Goal: Transaction & Acquisition: Purchase product/service

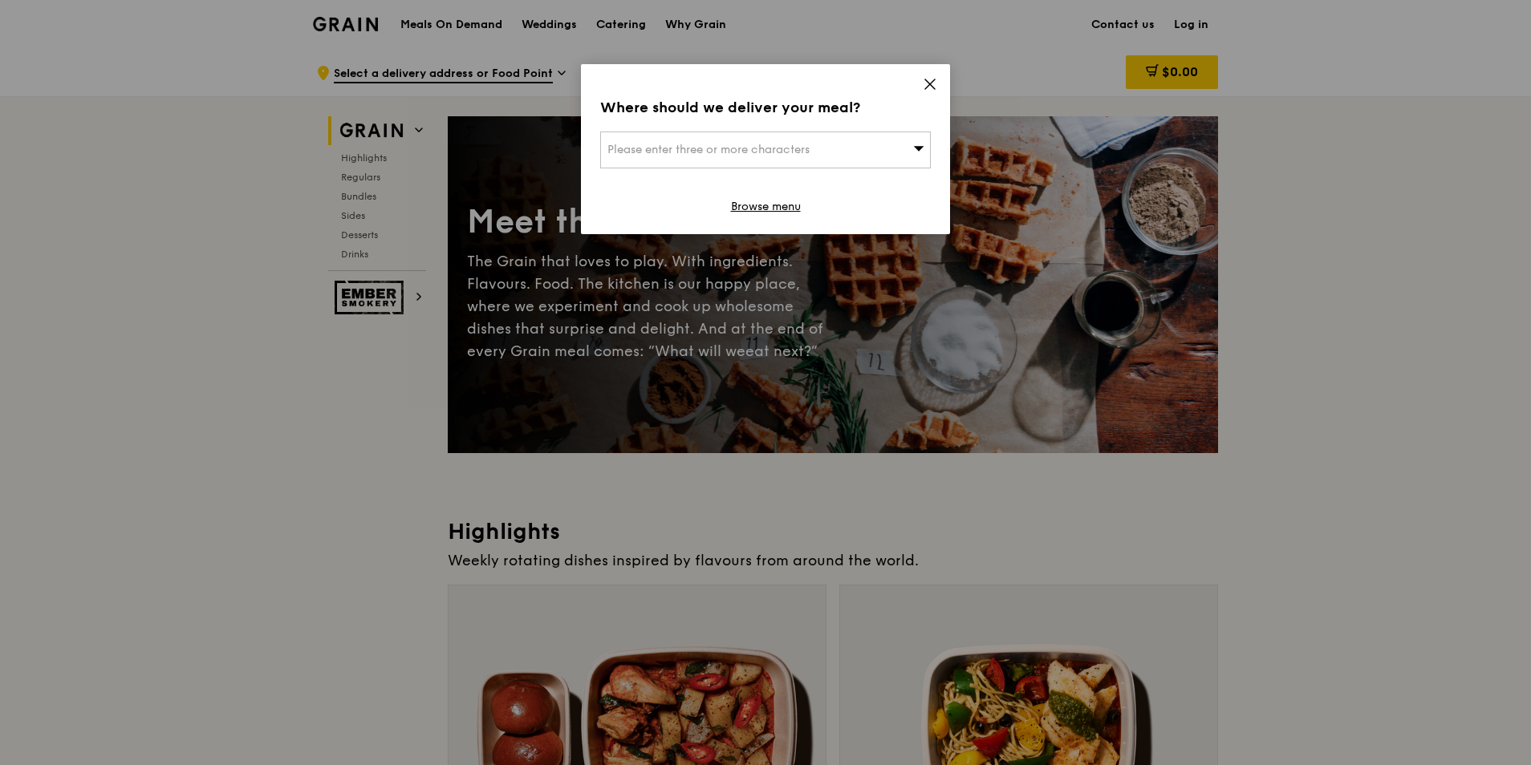
click at [931, 86] on icon at bounding box center [930, 84] width 10 height 10
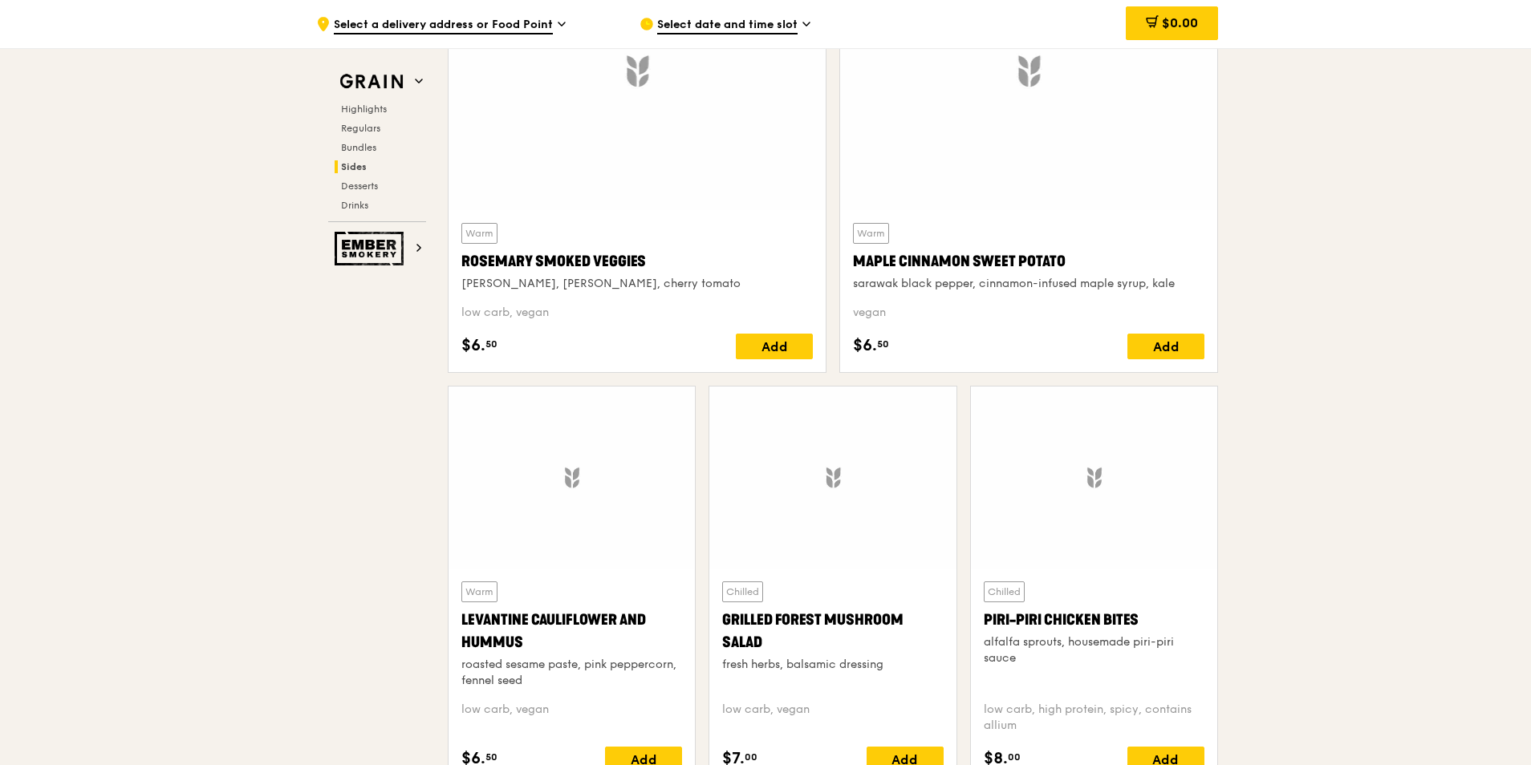
scroll to position [4011, 0]
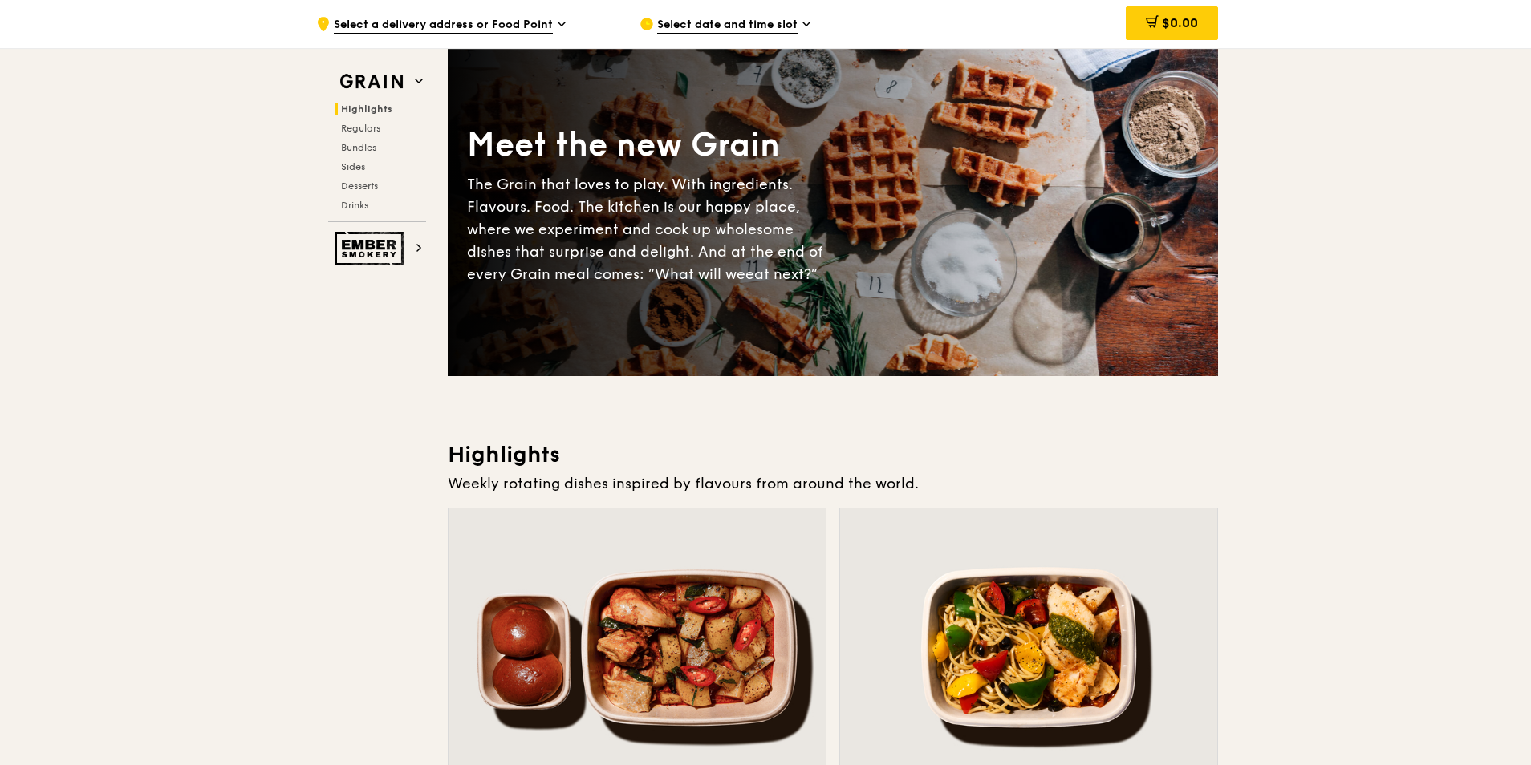
scroll to position [80, 0]
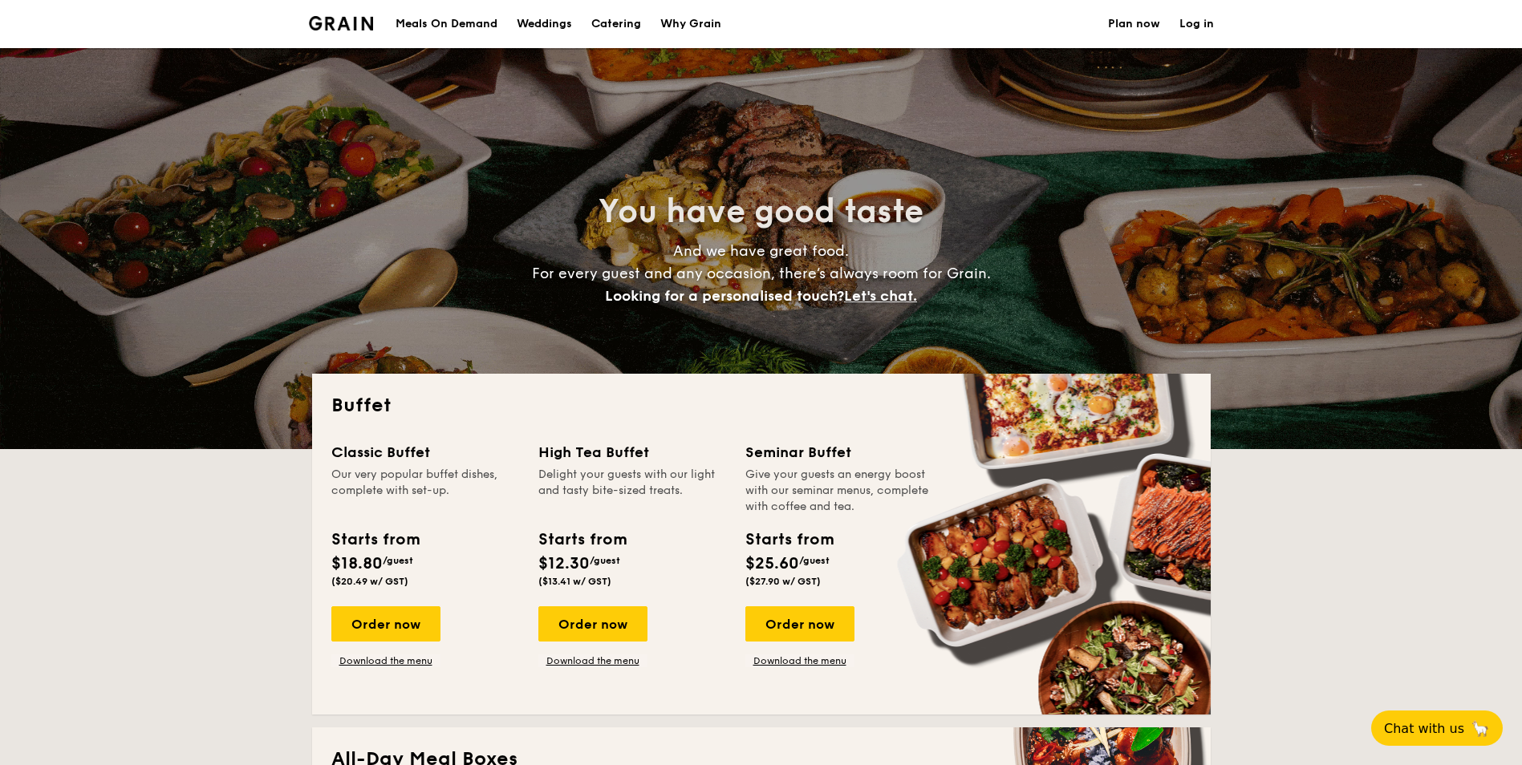
select select
click at [428, 25] on div "Meals On Demand" at bounding box center [447, 24] width 102 height 48
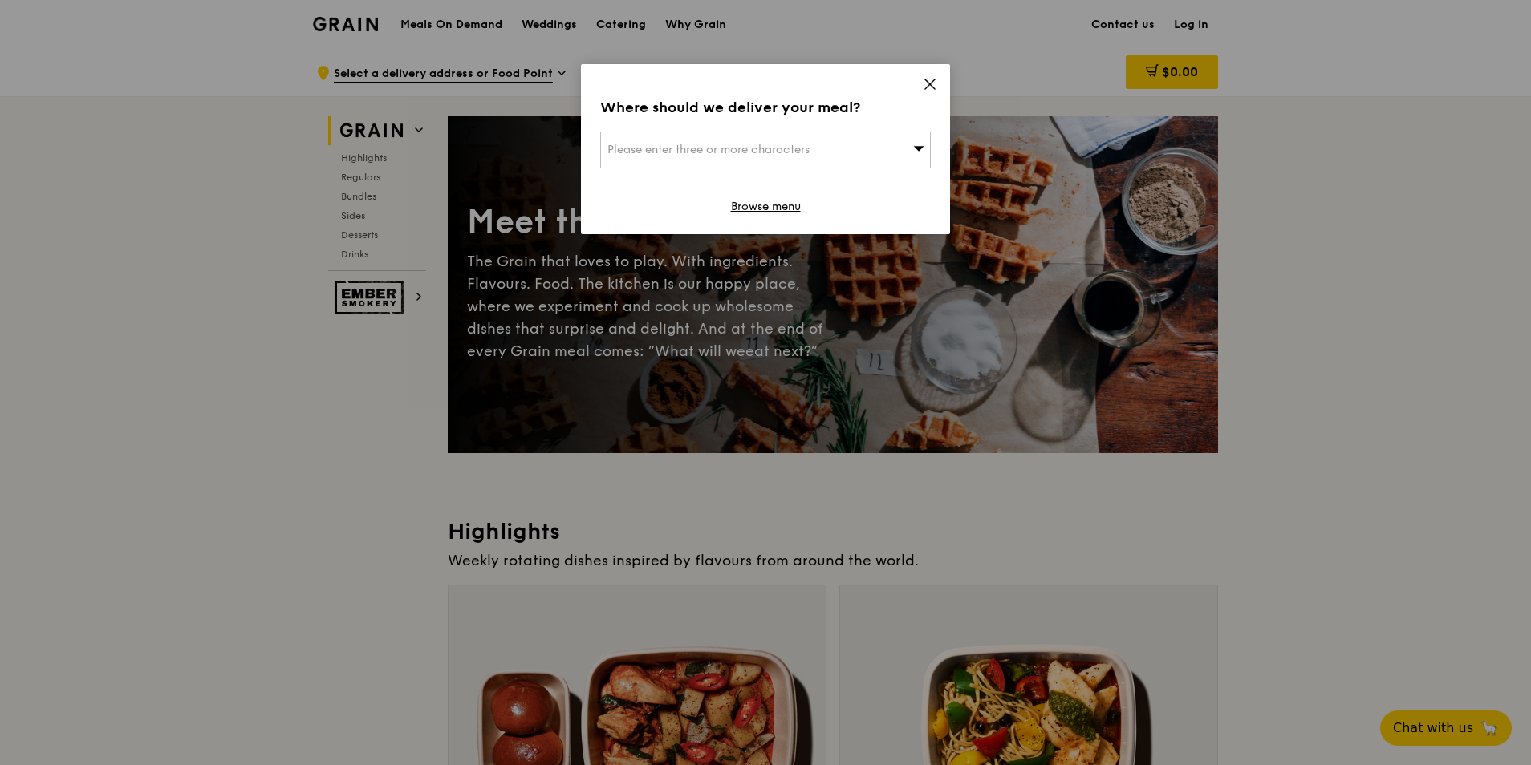
click at [928, 83] on icon at bounding box center [930, 84] width 10 height 10
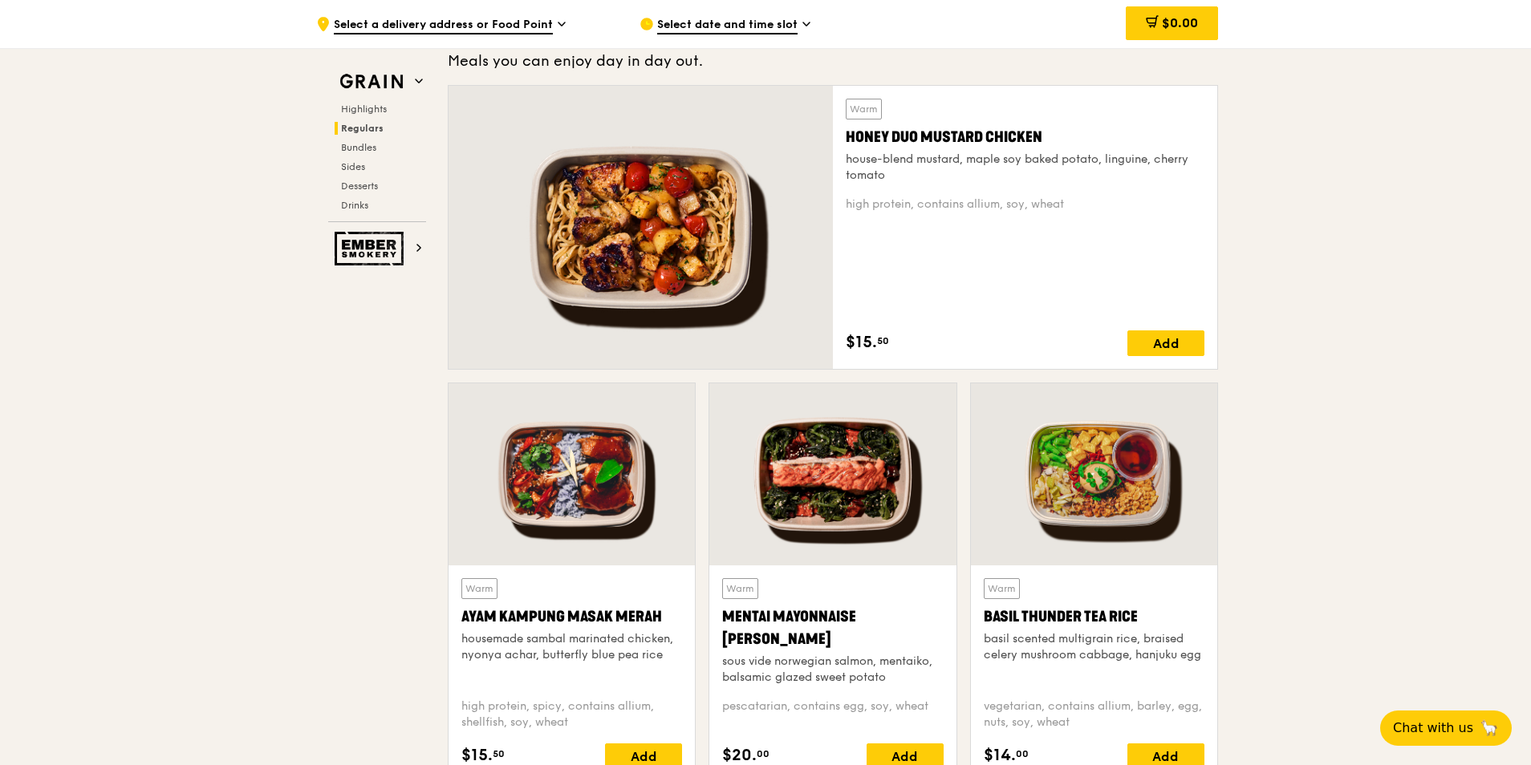
scroll to position [1123, 0]
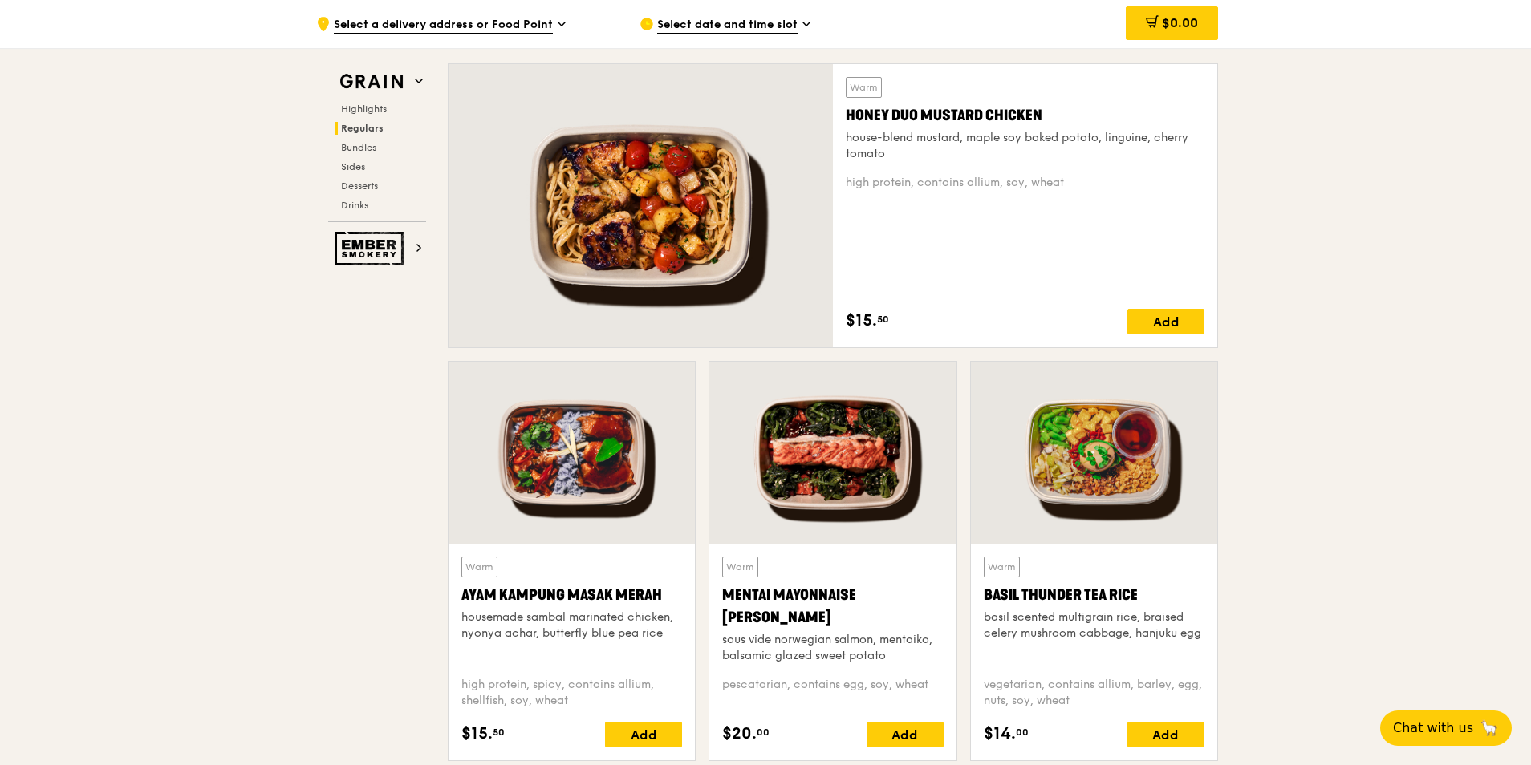
drag, startPoint x: 1084, startPoint y: 500, endPoint x: 1359, endPoint y: 505, distance: 275.2
click at [1077, 497] on div at bounding box center [1094, 453] width 246 height 182
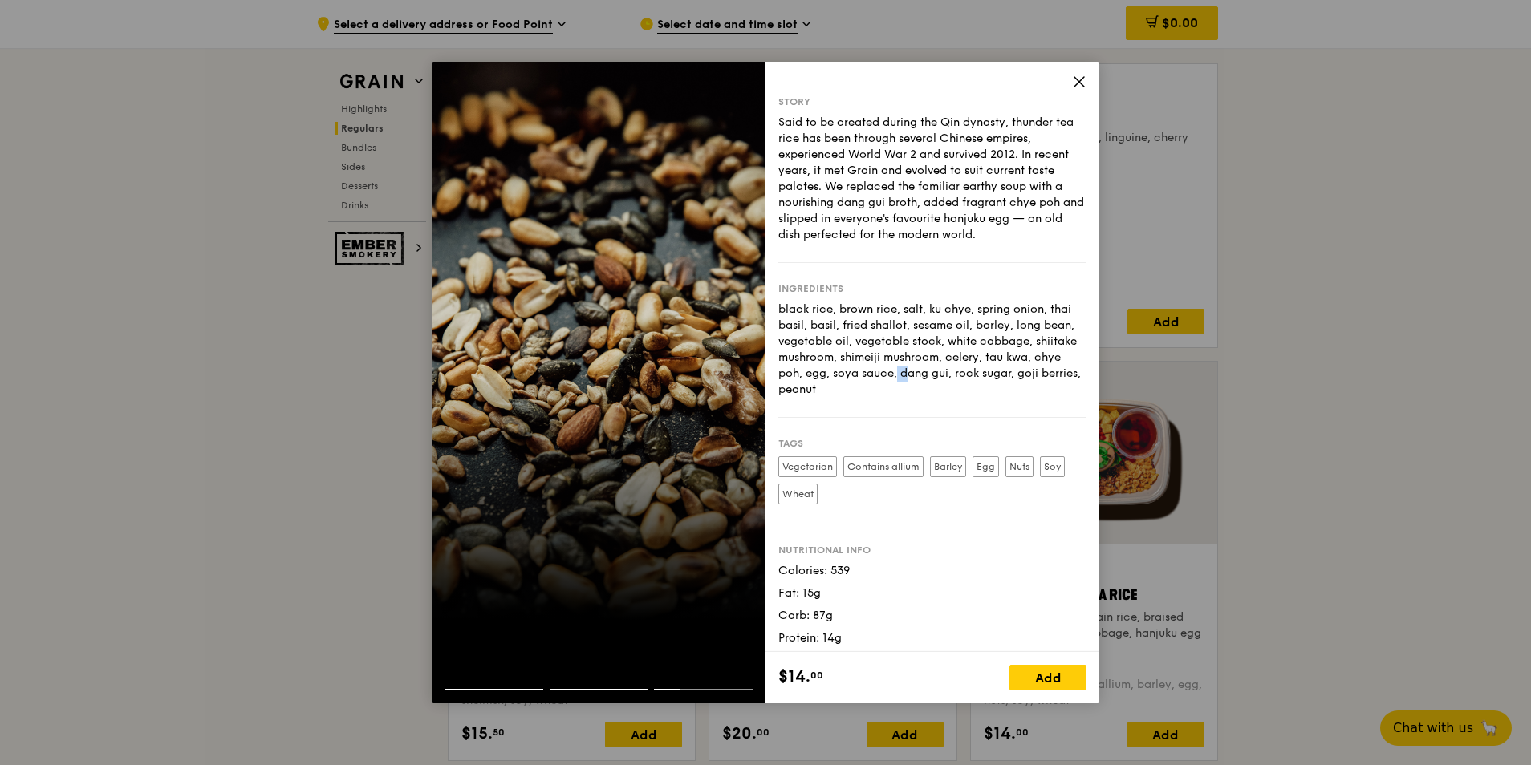
drag, startPoint x: 868, startPoint y: 372, endPoint x: 885, endPoint y: 376, distance: 17.3
click at [885, 376] on div "black rice, brown rice, salt, ku chye, spring onion, thai basil, basil, fried s…" at bounding box center [932, 350] width 308 height 96
drag, startPoint x: 885, startPoint y: 376, endPoint x: 895, endPoint y: 400, distance: 26.2
click at [895, 400] on div "Ingredients black rice, brown rice, salt, ku chye, spring onion, thai basil, ba…" at bounding box center [932, 340] width 308 height 155
drag, startPoint x: 885, startPoint y: 376, endPoint x: 850, endPoint y: 375, distance: 34.5
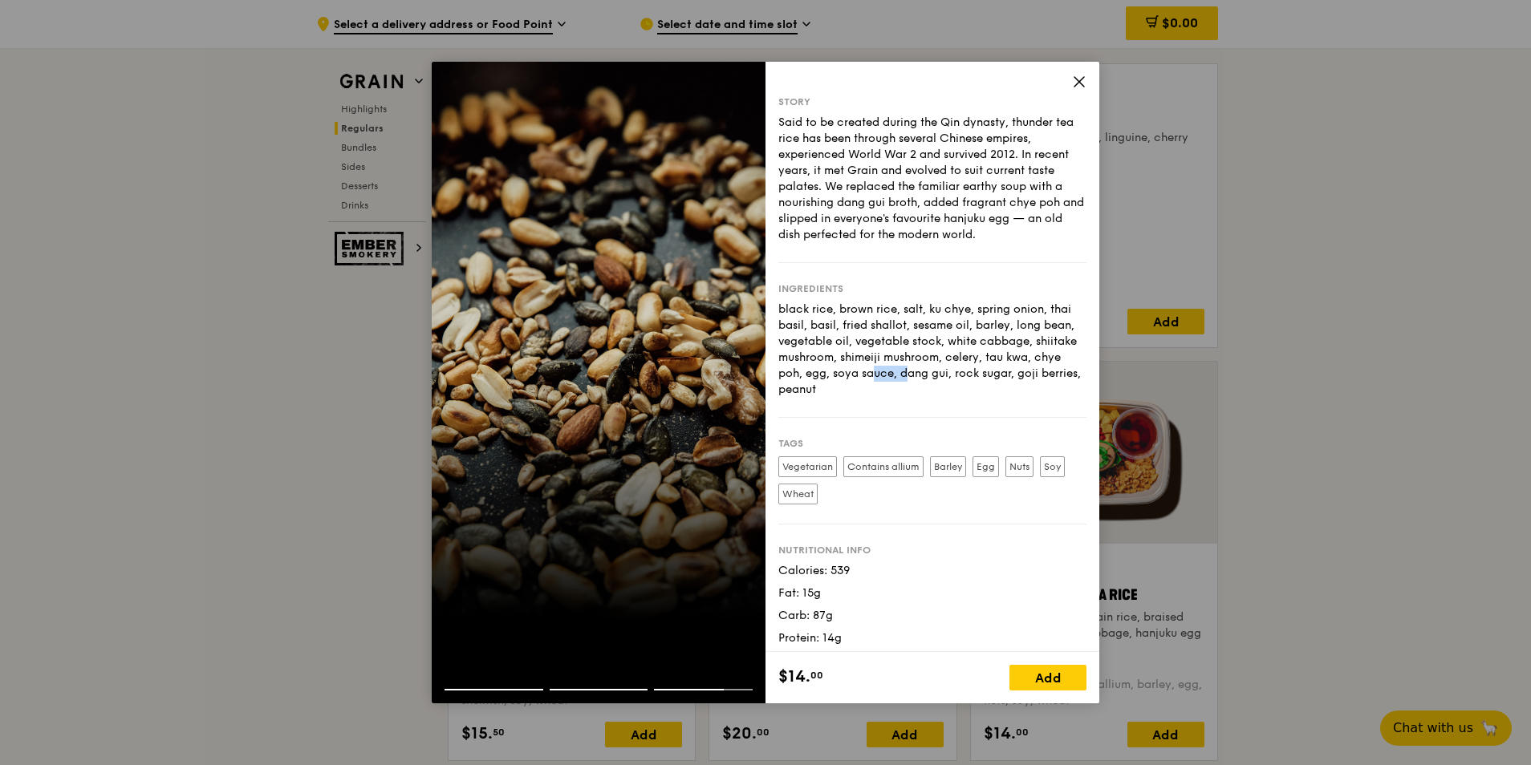
click at [850, 375] on div "black rice, brown rice, salt, ku chye, spring onion, thai basil, basil, fried s…" at bounding box center [932, 350] width 308 height 96
drag, startPoint x: 850, startPoint y: 375, endPoint x: 932, endPoint y: 396, distance: 84.6
click at [932, 396] on div "black rice, brown rice, salt, ku chye, spring onion, thai basil, basil, fried s…" at bounding box center [932, 350] width 308 height 96
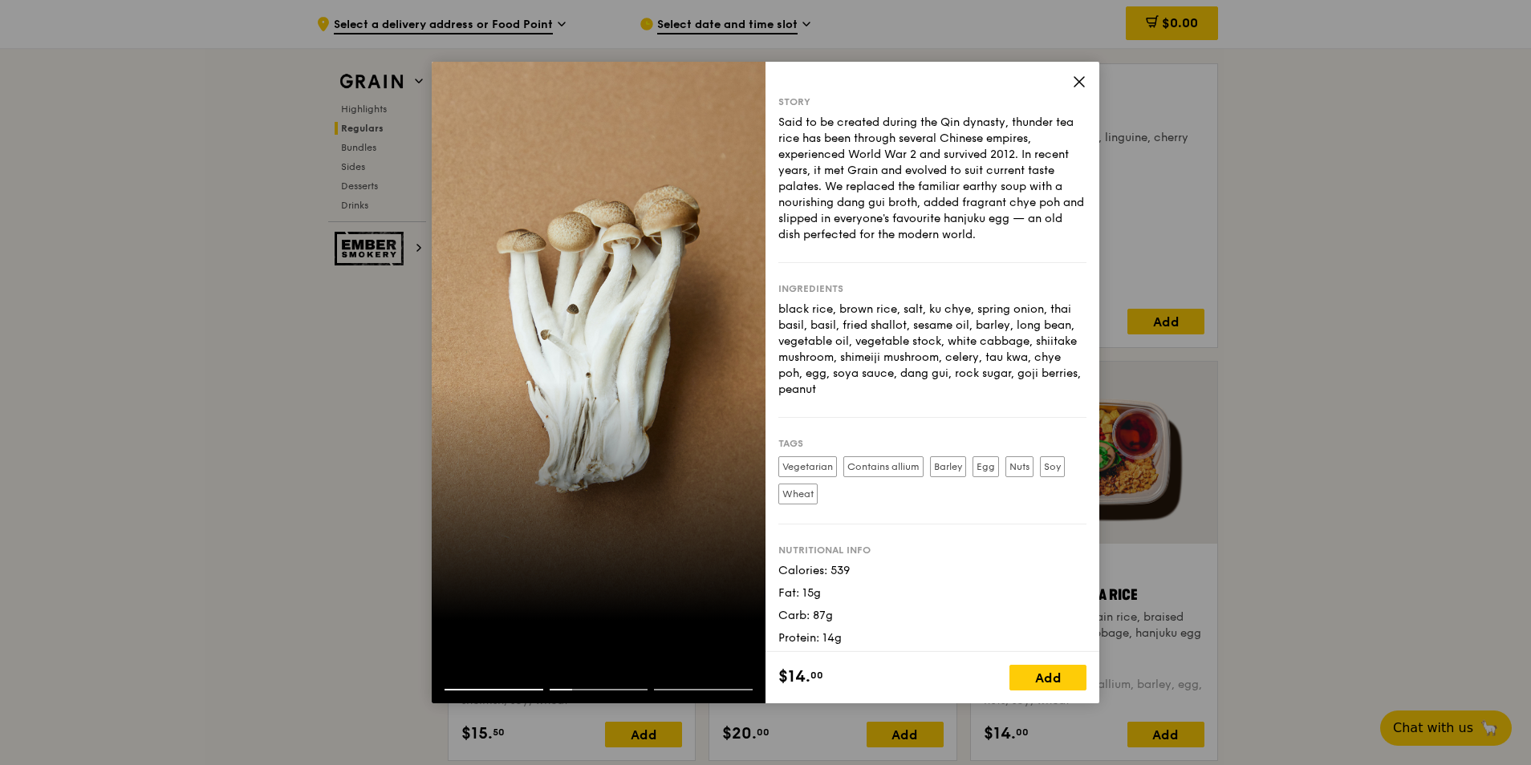
click at [1079, 80] on icon at bounding box center [1079, 82] width 14 height 14
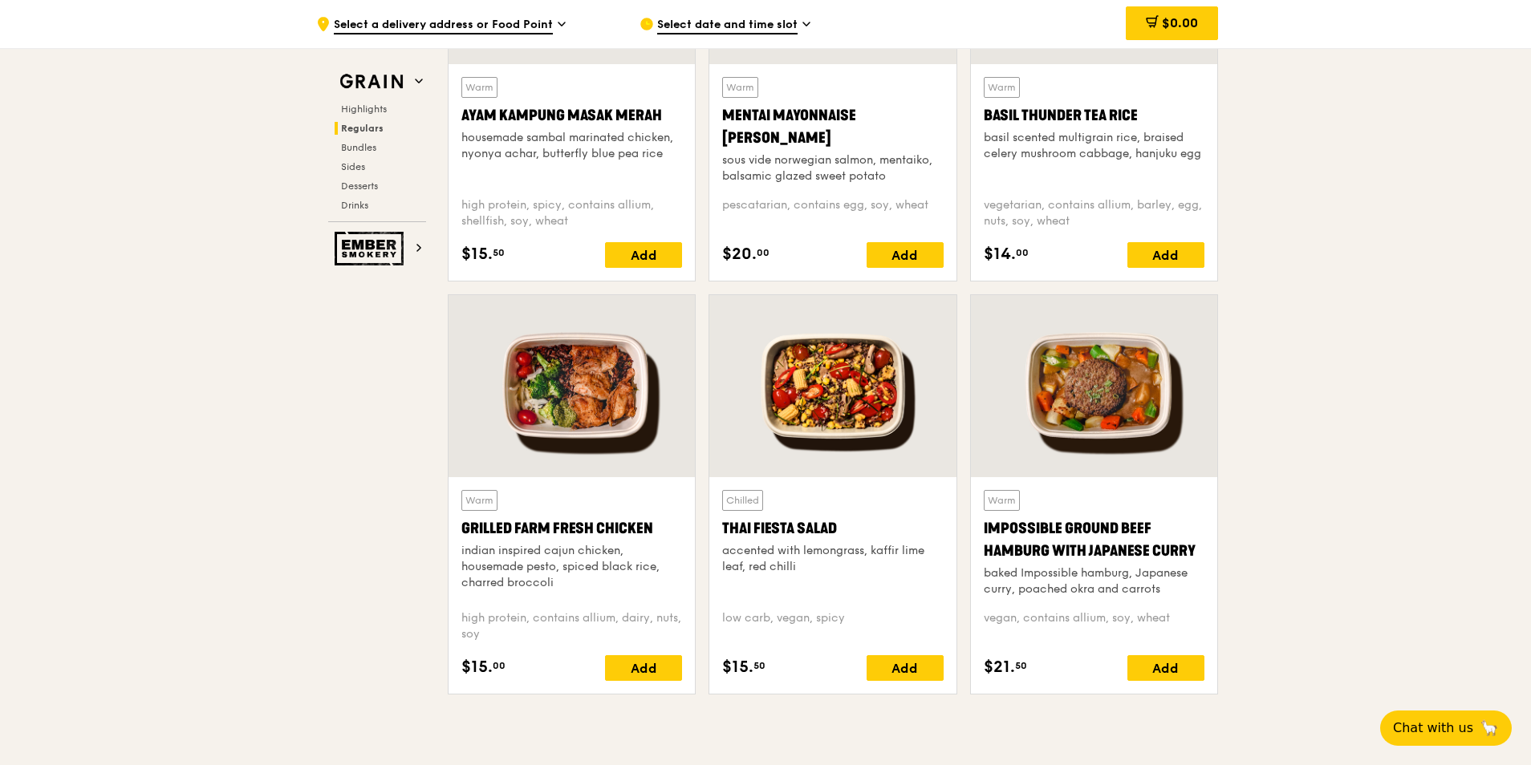
scroll to position [1604, 0]
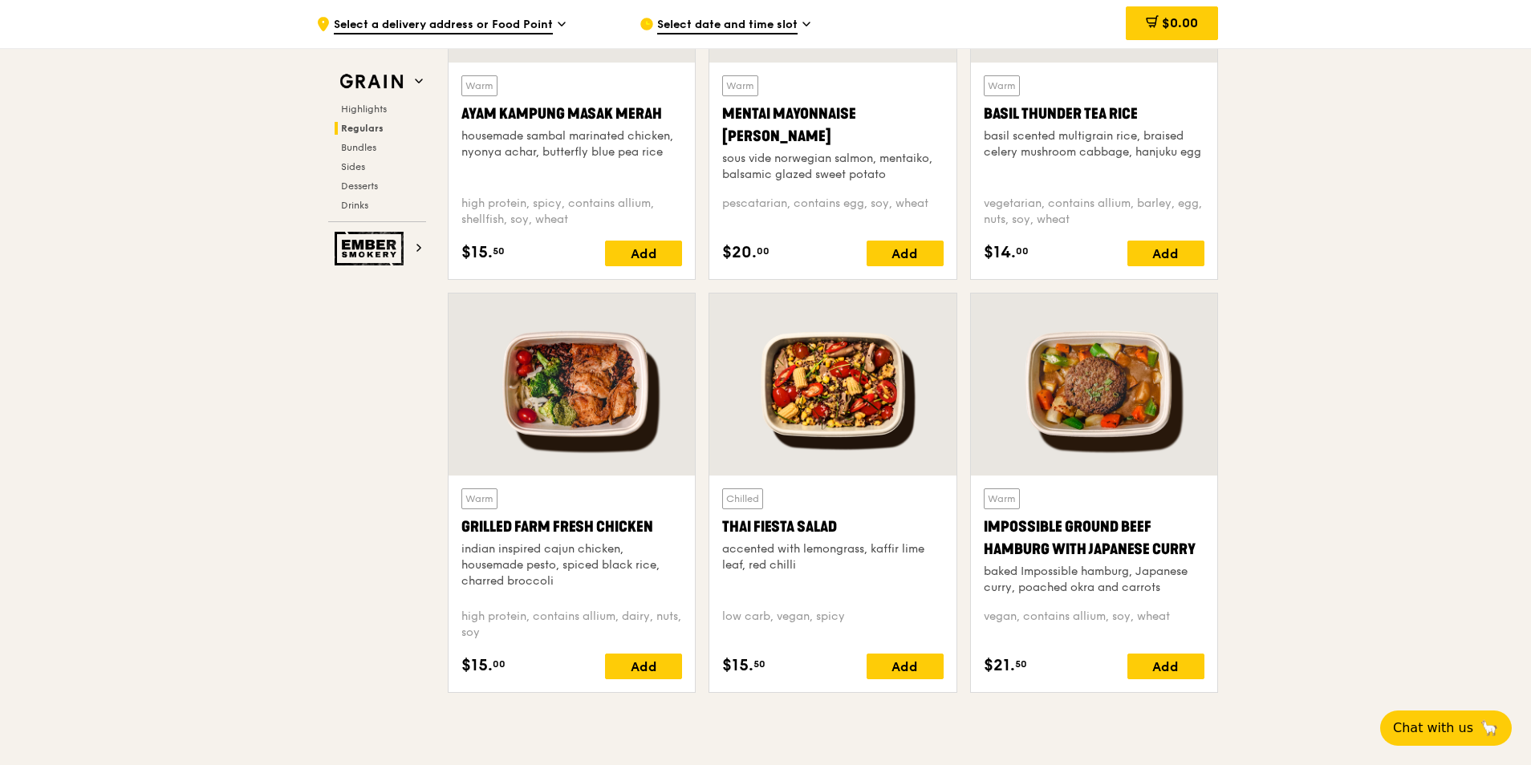
click at [1135, 409] on div at bounding box center [1094, 385] width 246 height 182
click at [1134, 437] on div at bounding box center [1094, 385] width 246 height 182
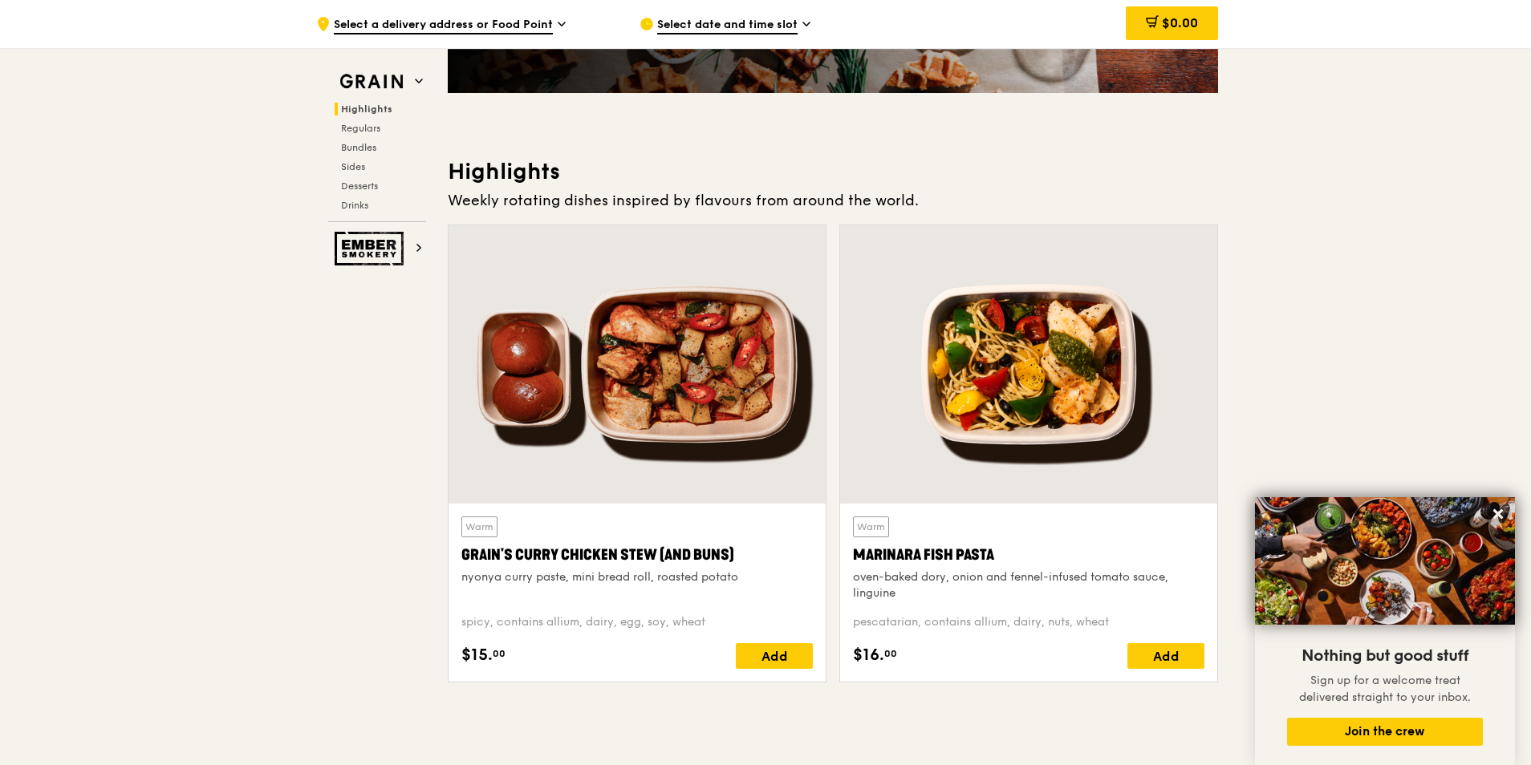
scroll to position [339, 0]
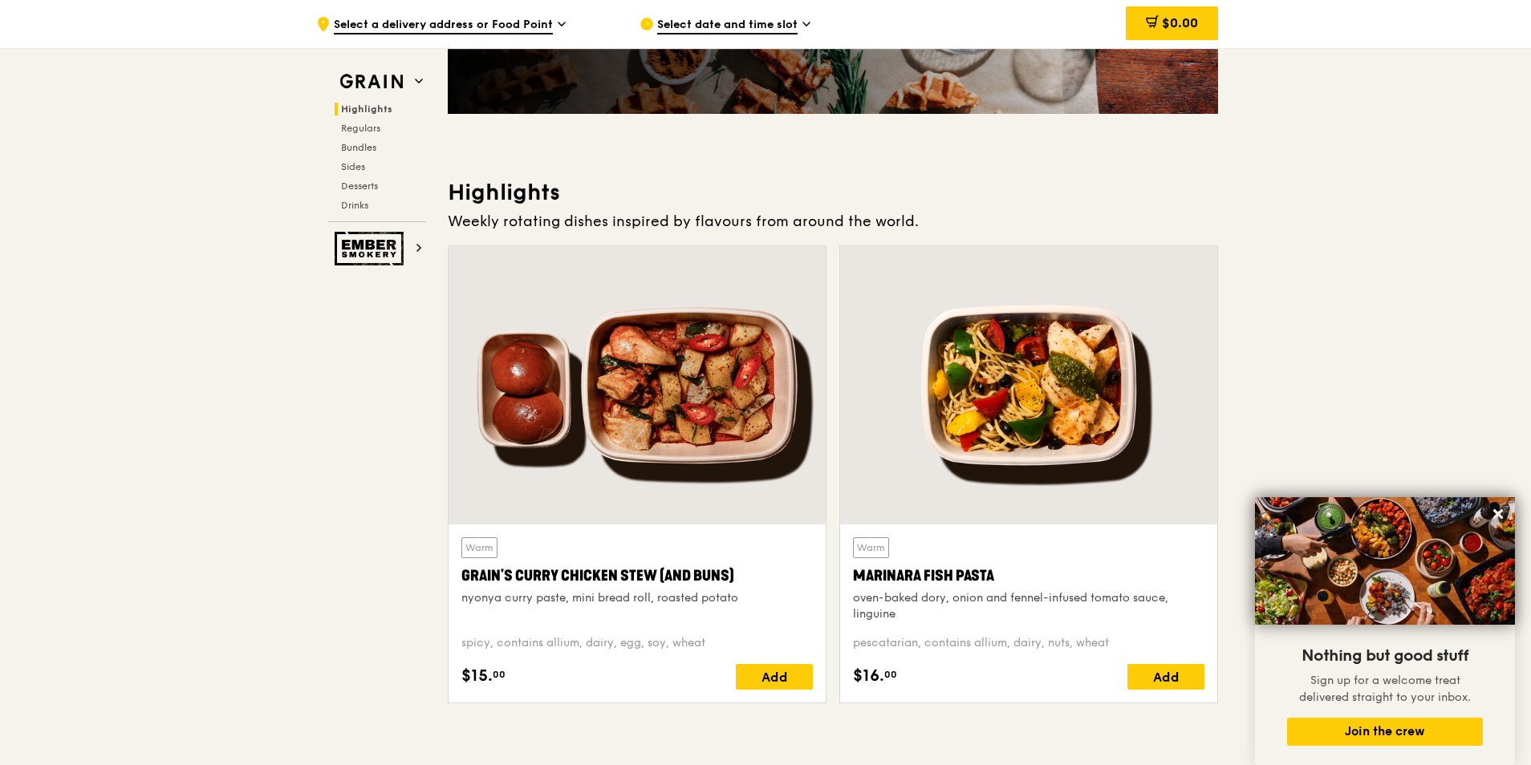
click at [1026, 409] on div at bounding box center [1028, 385] width 377 height 278
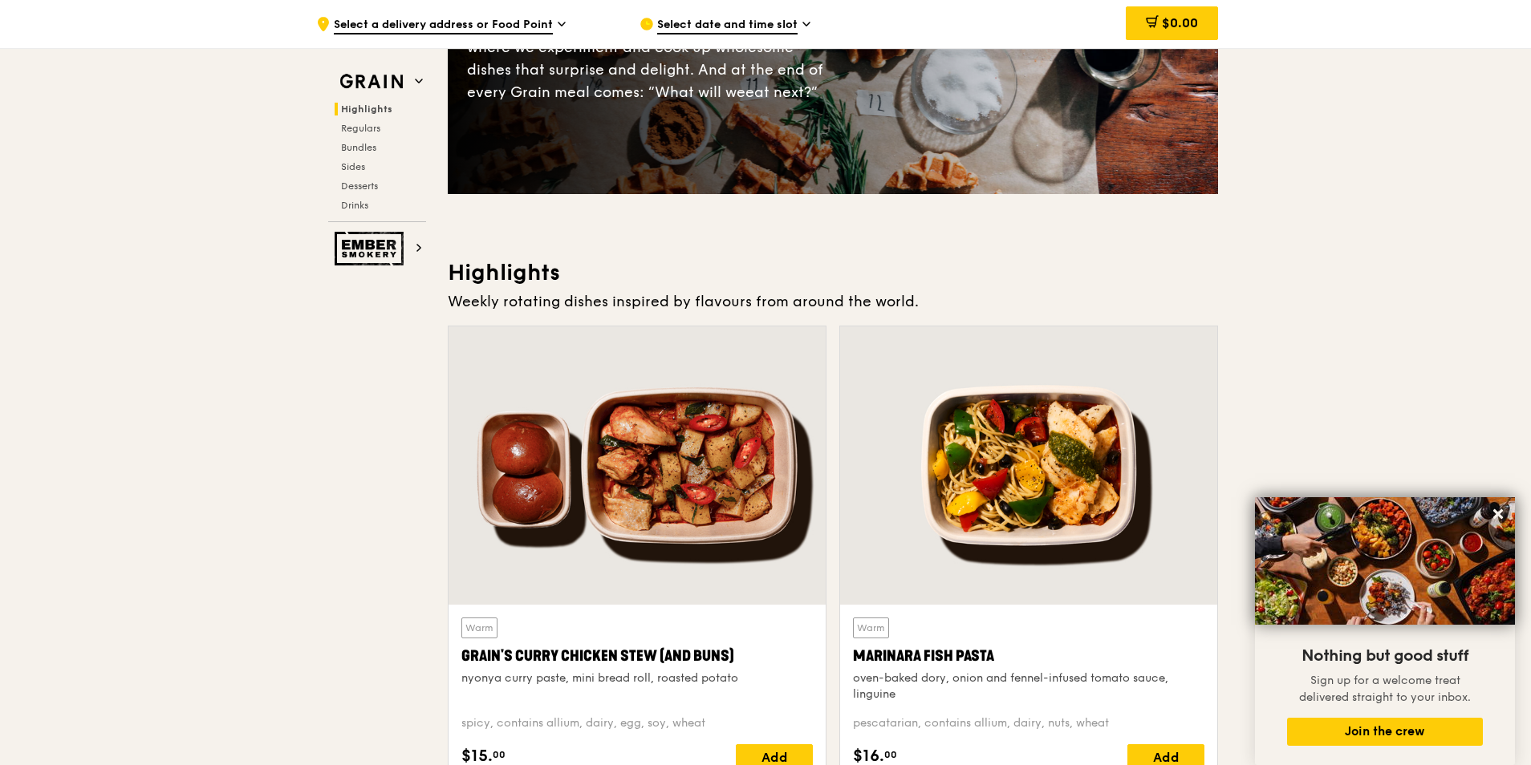
drag, startPoint x: 1515, startPoint y: 252, endPoint x: 1492, endPoint y: 255, distance: 23.5
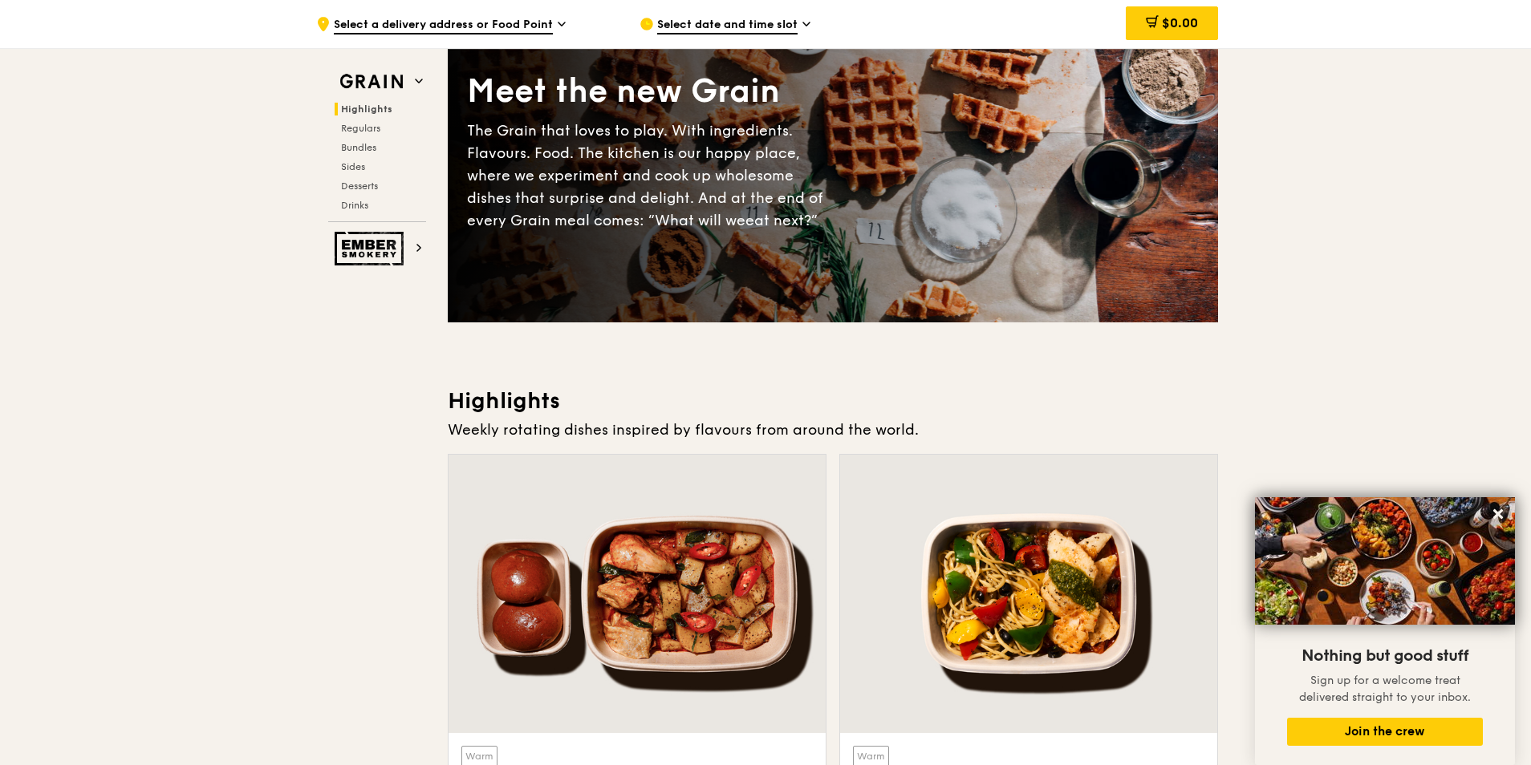
scroll to position [0, 0]
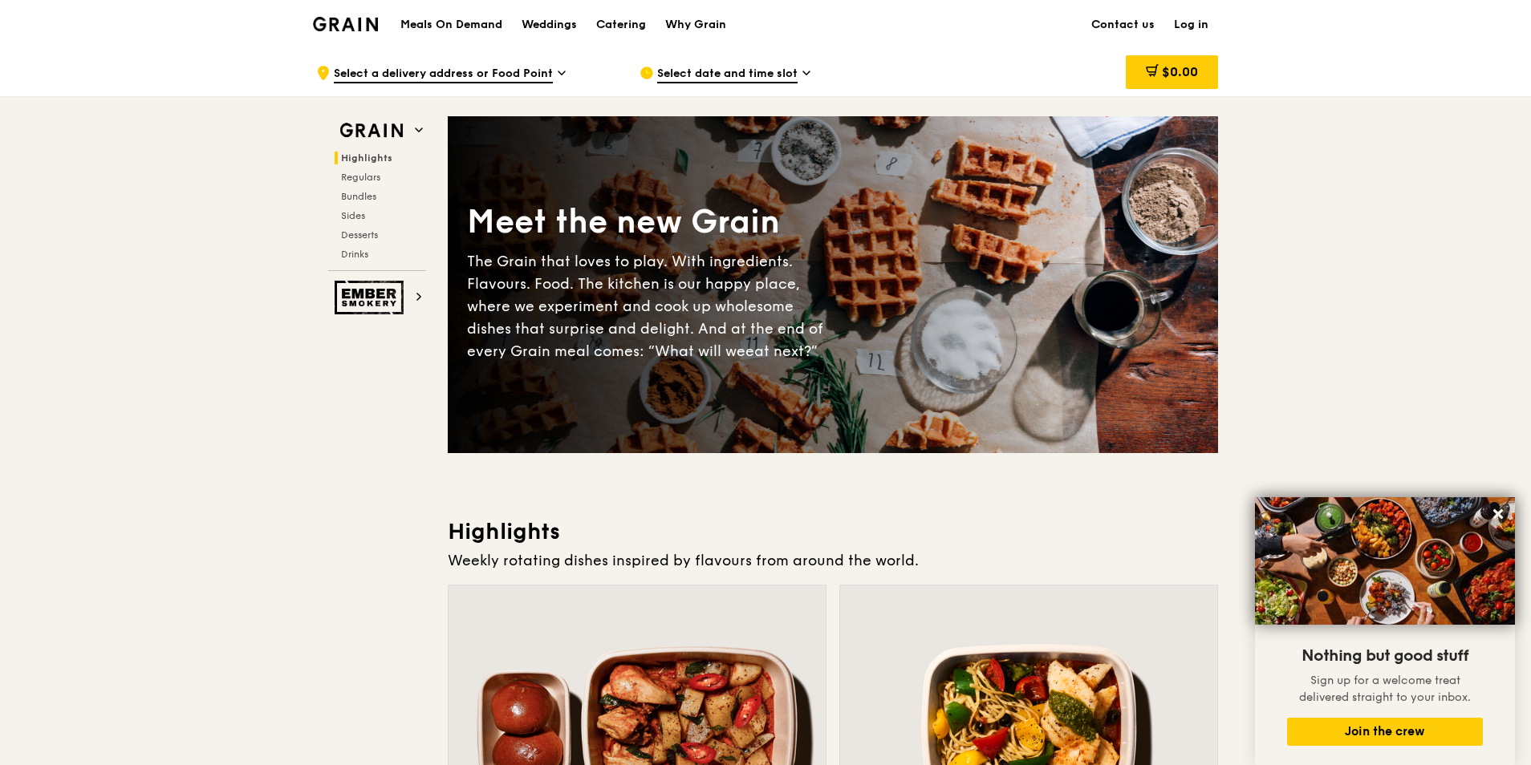
click at [498, 17] on h1 "Meals On Demand" at bounding box center [451, 25] width 102 height 16
click at [460, 26] on h1 "Meals On Demand" at bounding box center [451, 25] width 102 height 16
click at [460, 20] on h1 "Meals On Demand" at bounding box center [451, 25] width 102 height 16
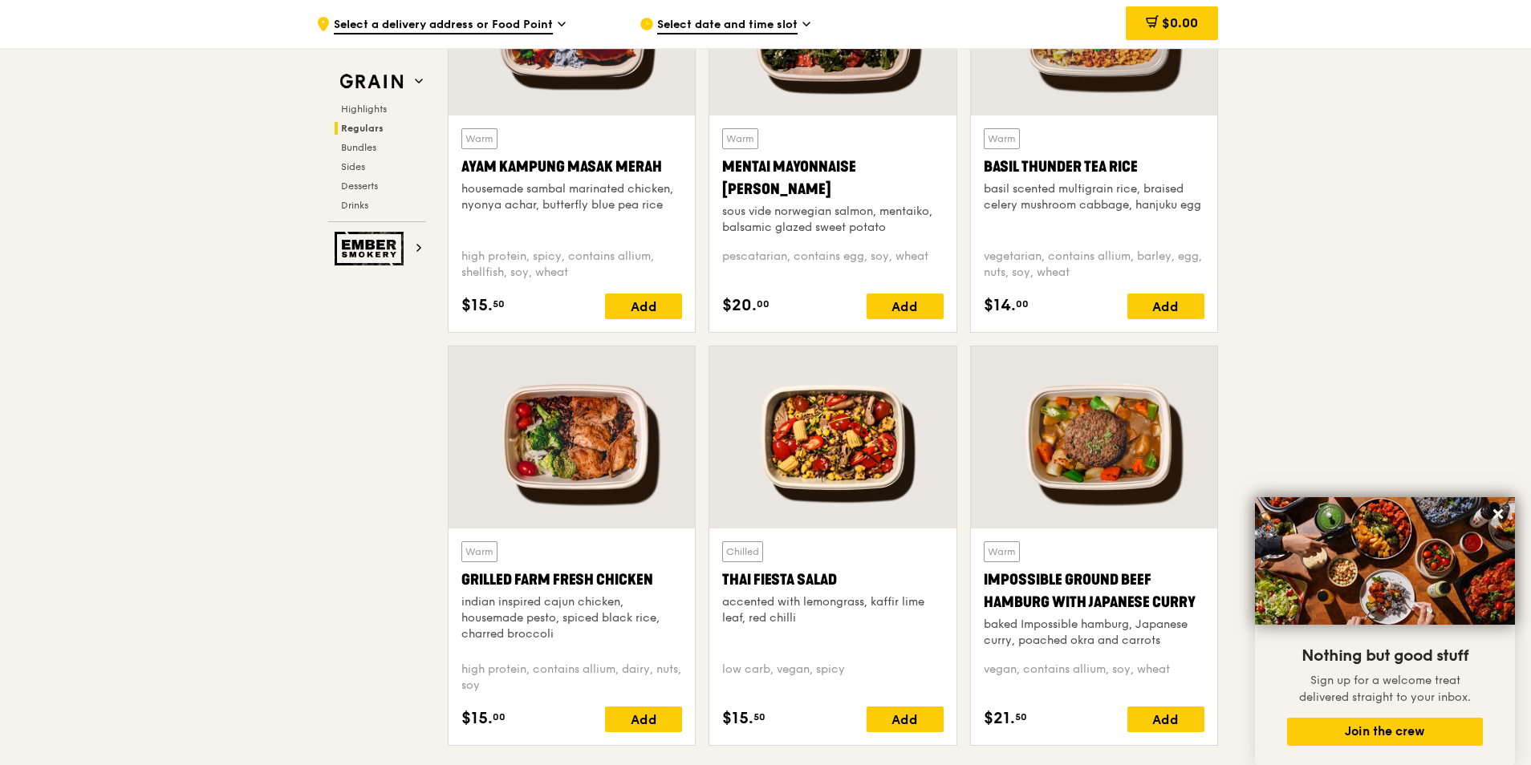
scroll to position [1524, 0]
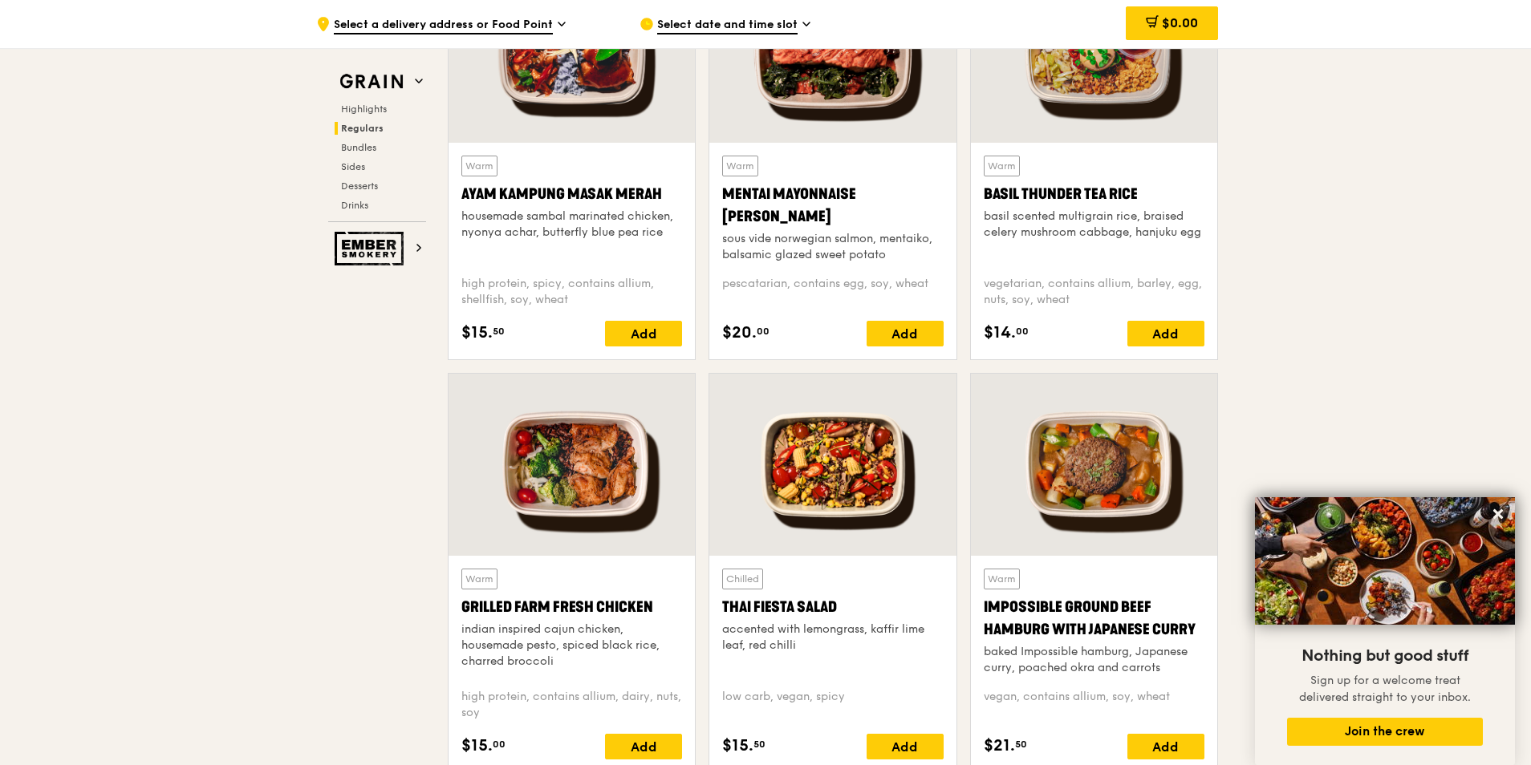
click at [1108, 104] on div at bounding box center [1094, 52] width 246 height 182
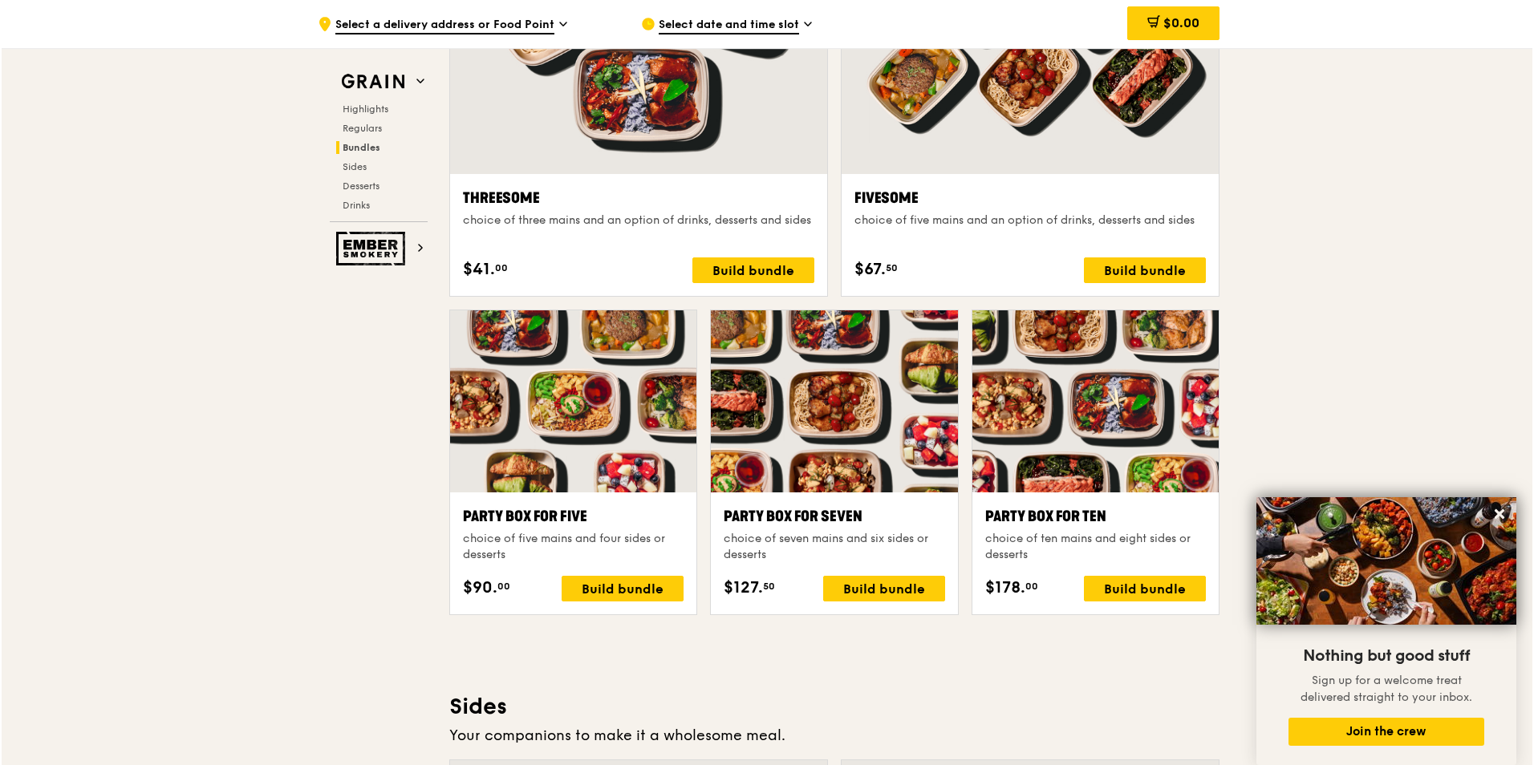
scroll to position [2968, 0]
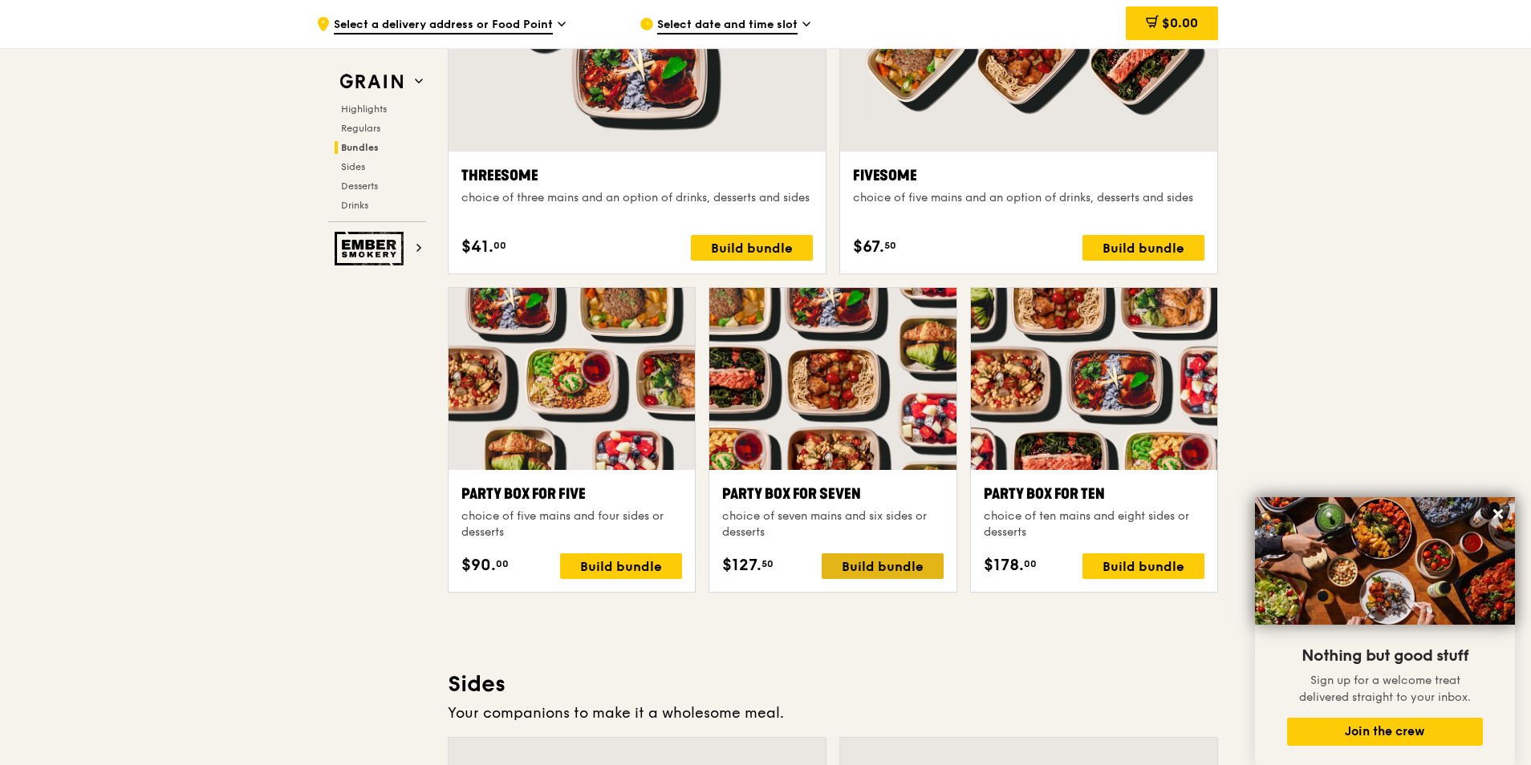
click at [850, 572] on div "Build bundle" at bounding box center [882, 567] width 122 height 26
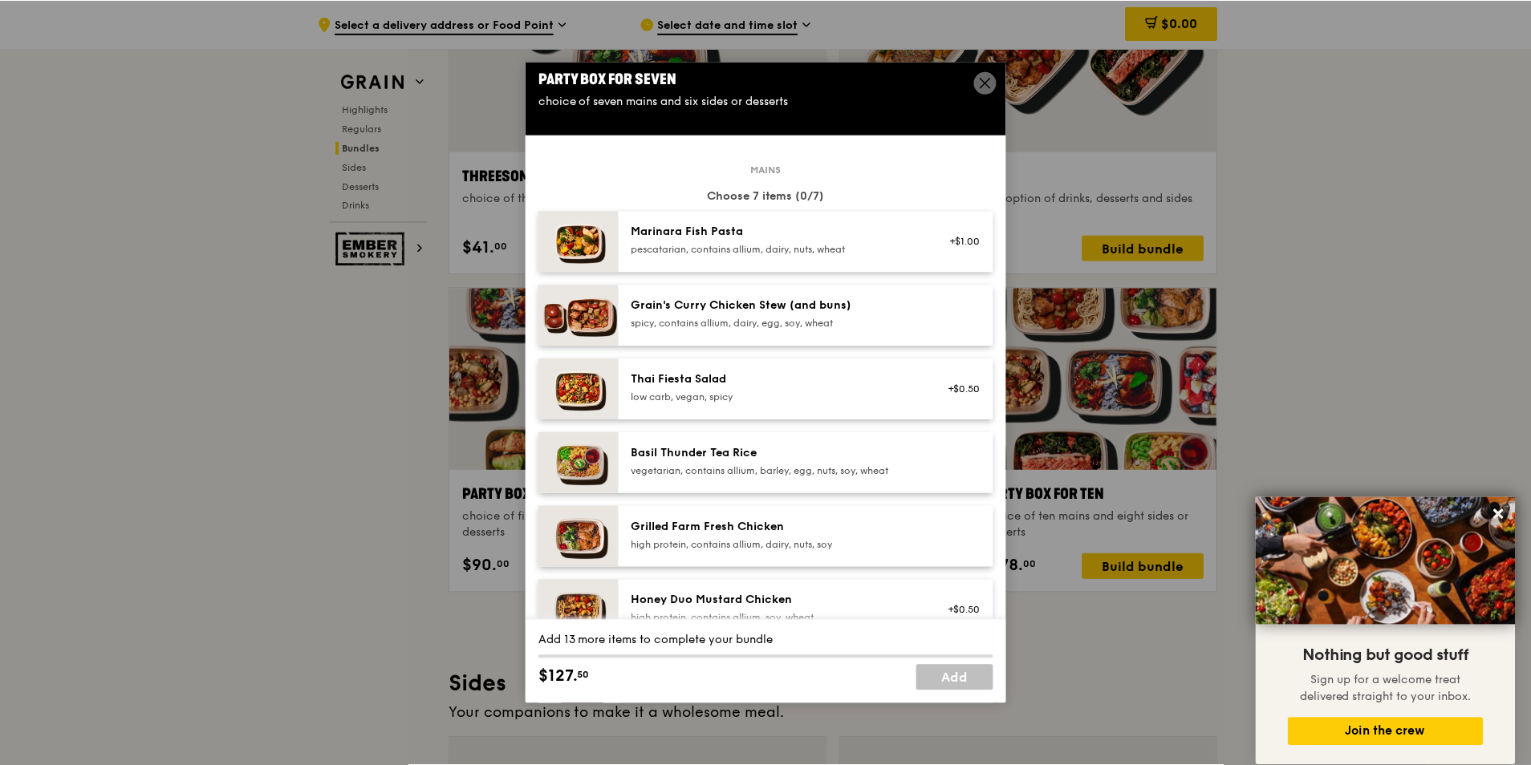
scroll to position [0, 0]
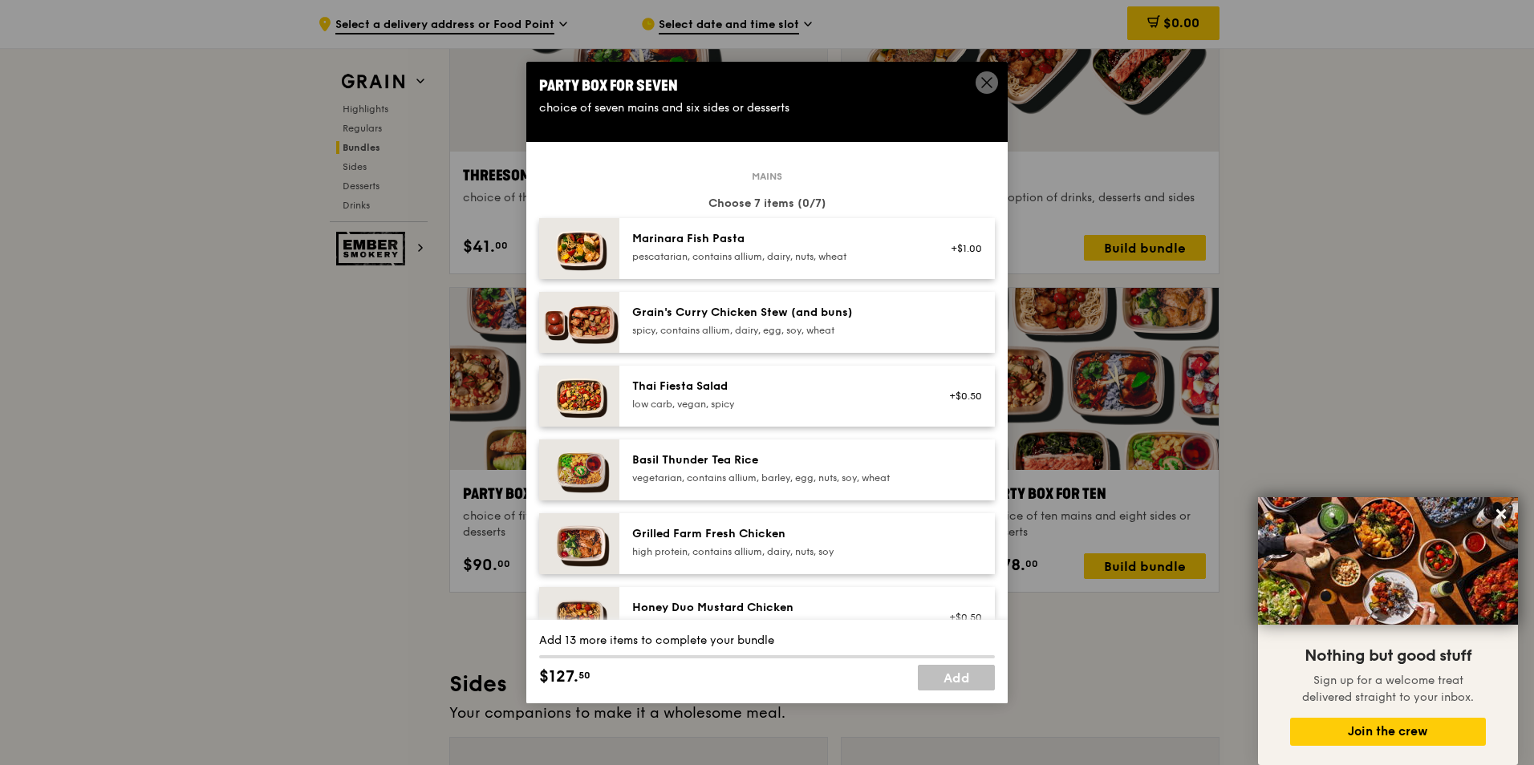
click at [977, 86] on span at bounding box center [987, 82] width 22 height 22
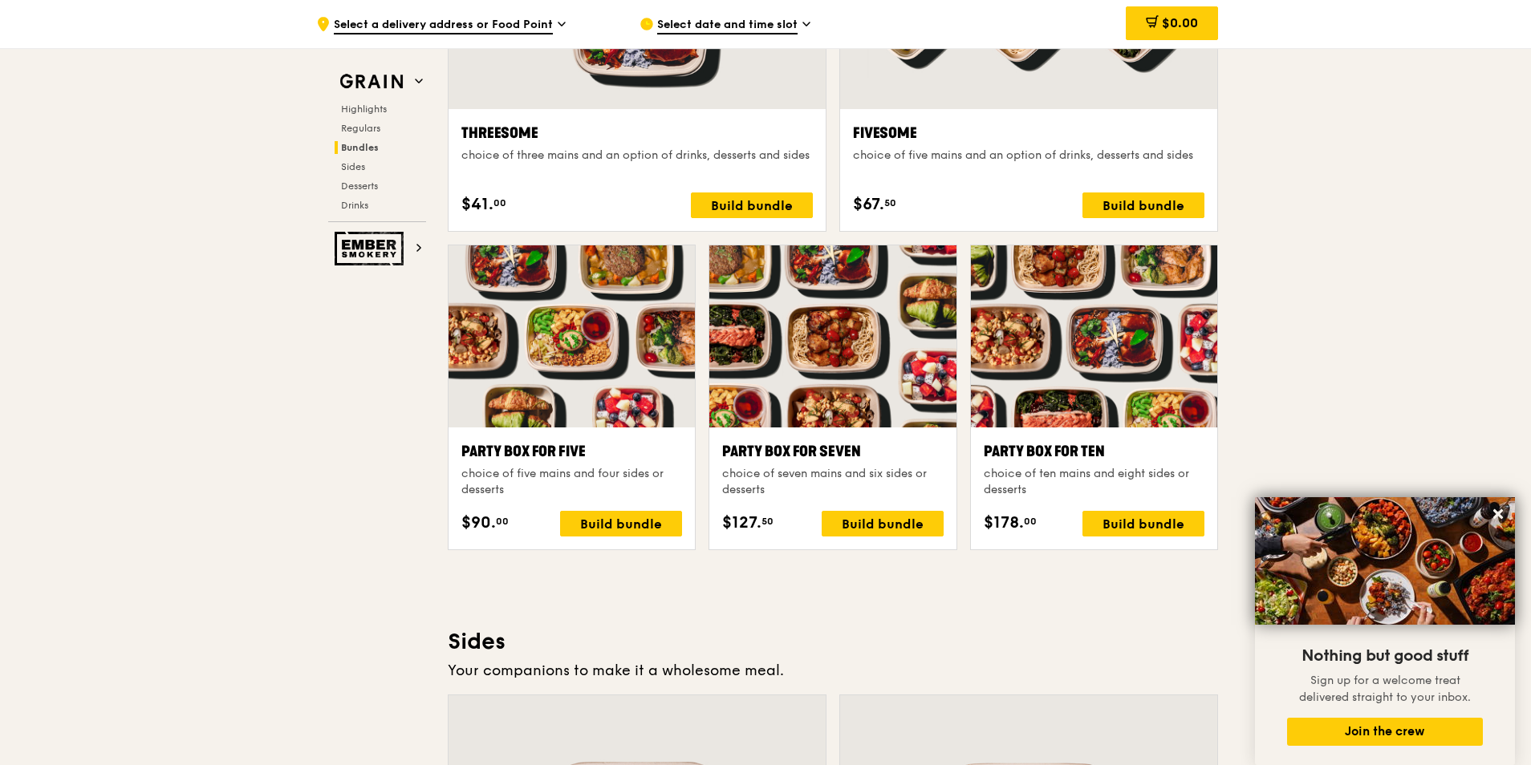
scroll to position [3048, 0]
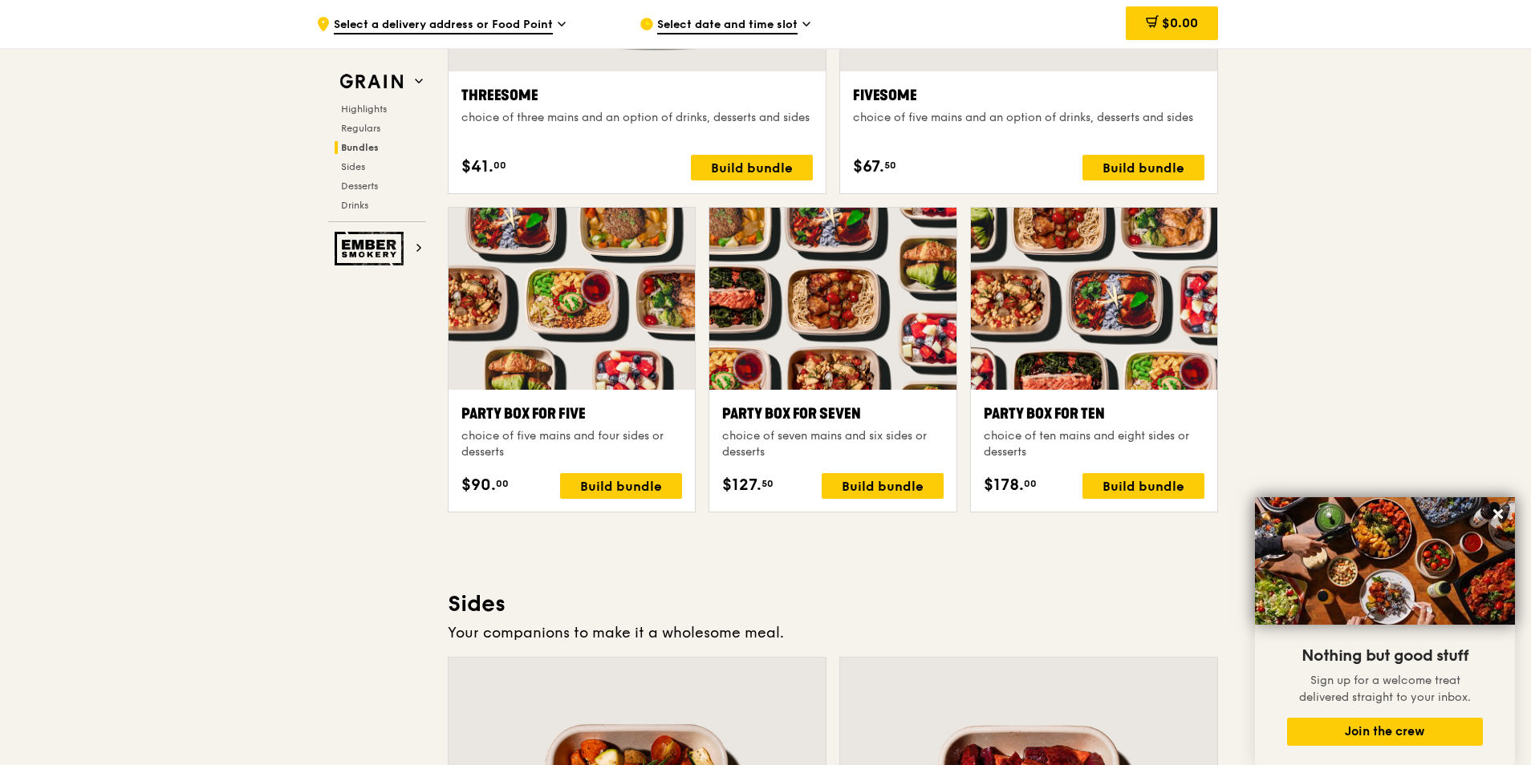
click at [1446, 246] on div ".cls-1 { fill: none; stroke: #fff; stroke-linecap: round; stroke-linejoin: roun…" at bounding box center [765, 387] width 1531 height 6774
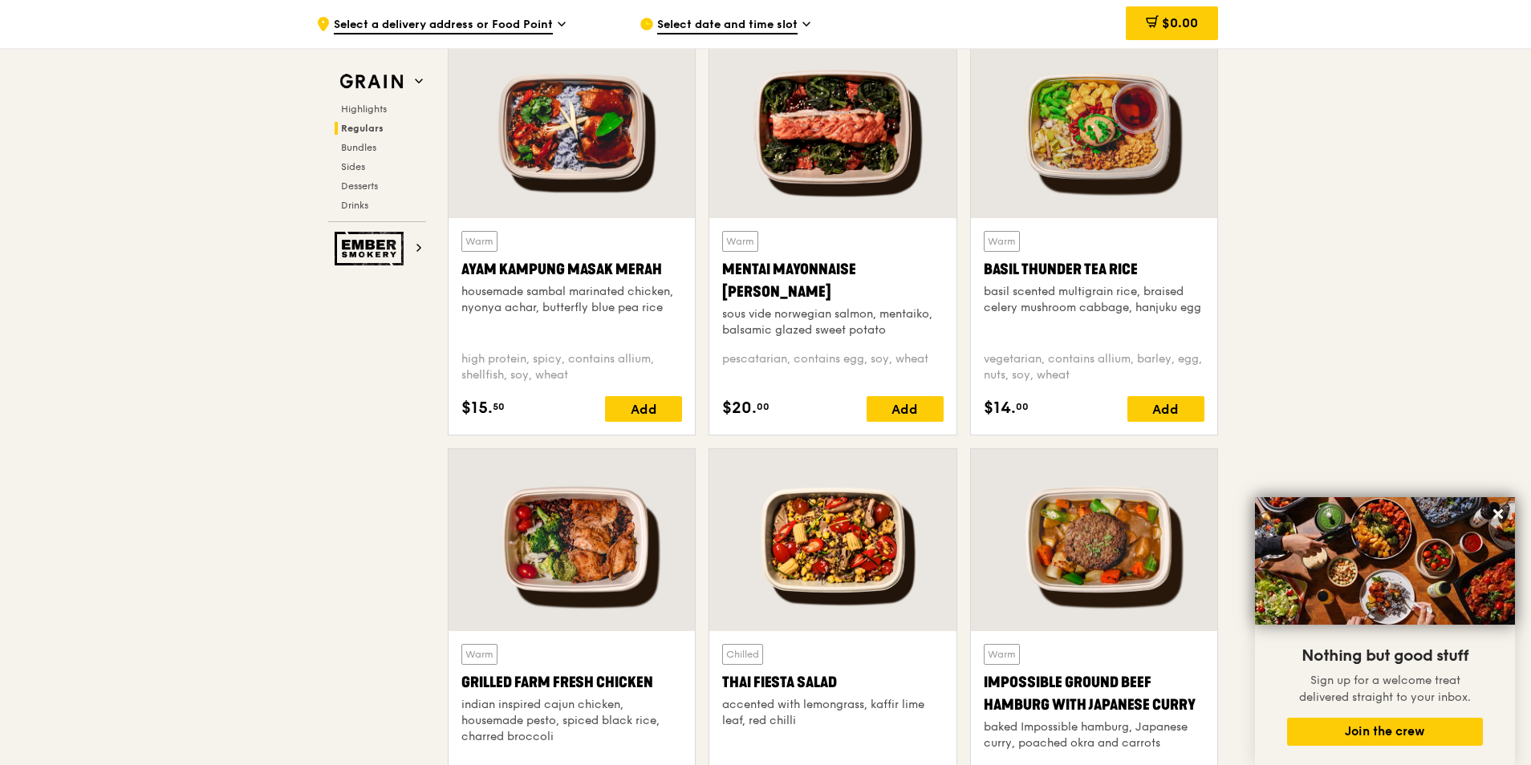
scroll to position [1444, 0]
